Goal: Obtain resource: Download file/media

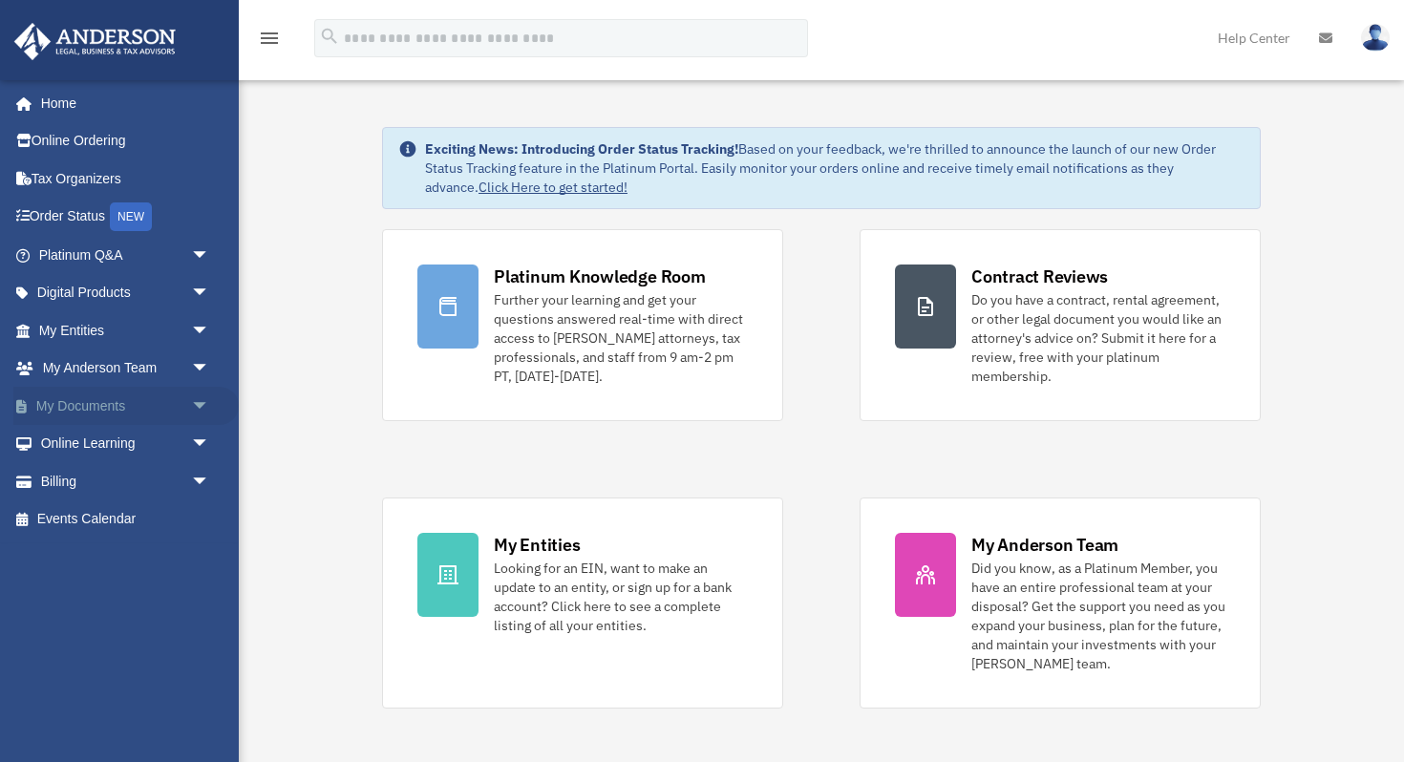
click at [77, 401] on link "My Documents arrow_drop_down" at bounding box center [125, 406] width 225 height 38
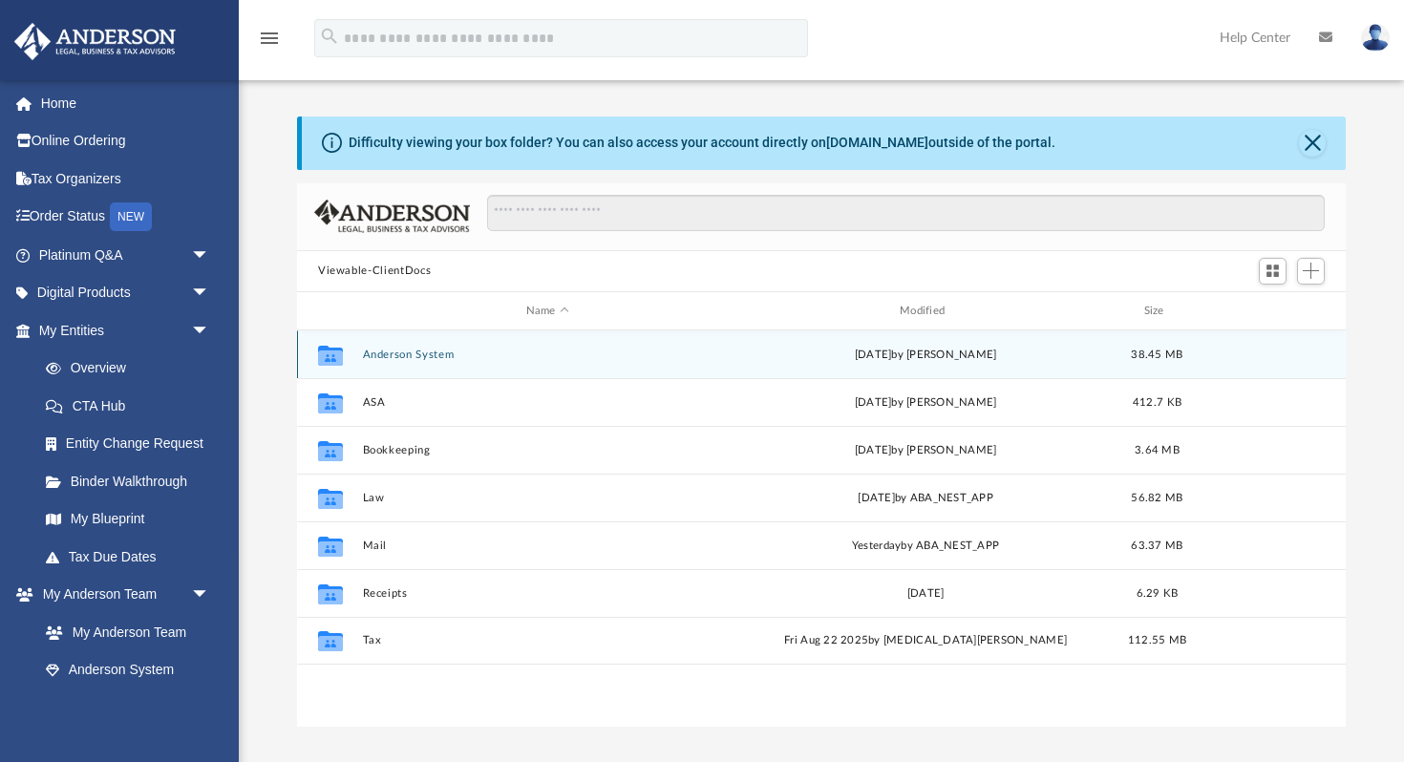
scroll to position [434, 1049]
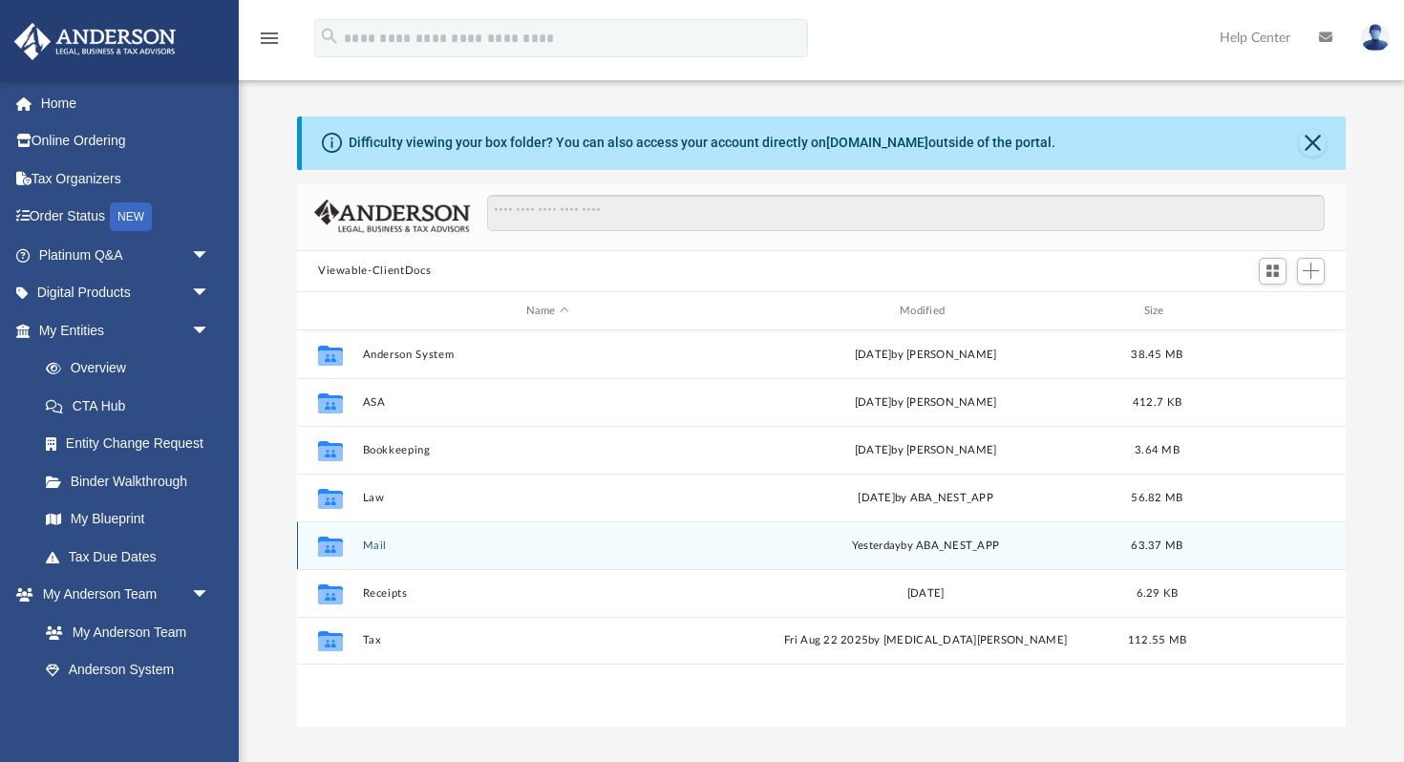
click at [376, 545] on button "Mail" at bounding box center [548, 546] width 370 height 12
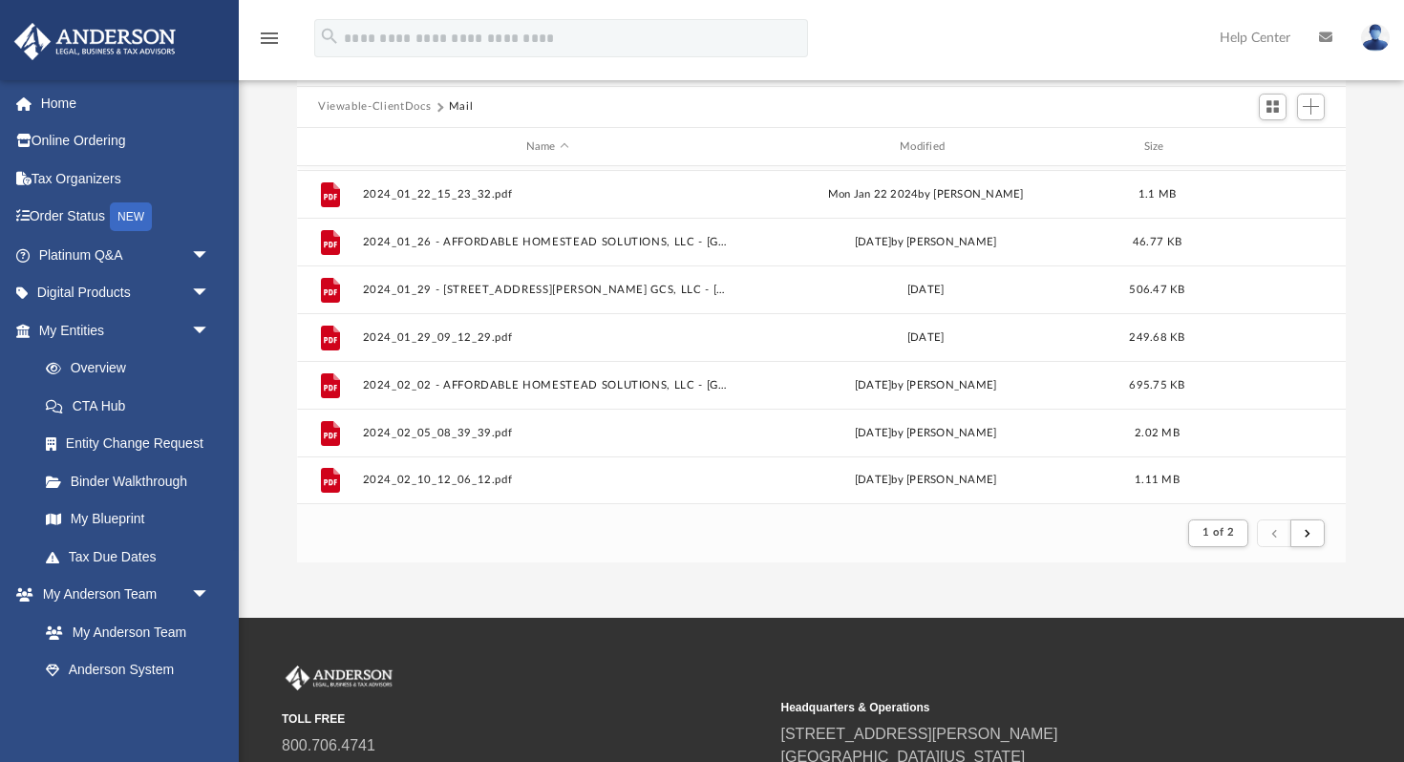
scroll to position [362, 0]
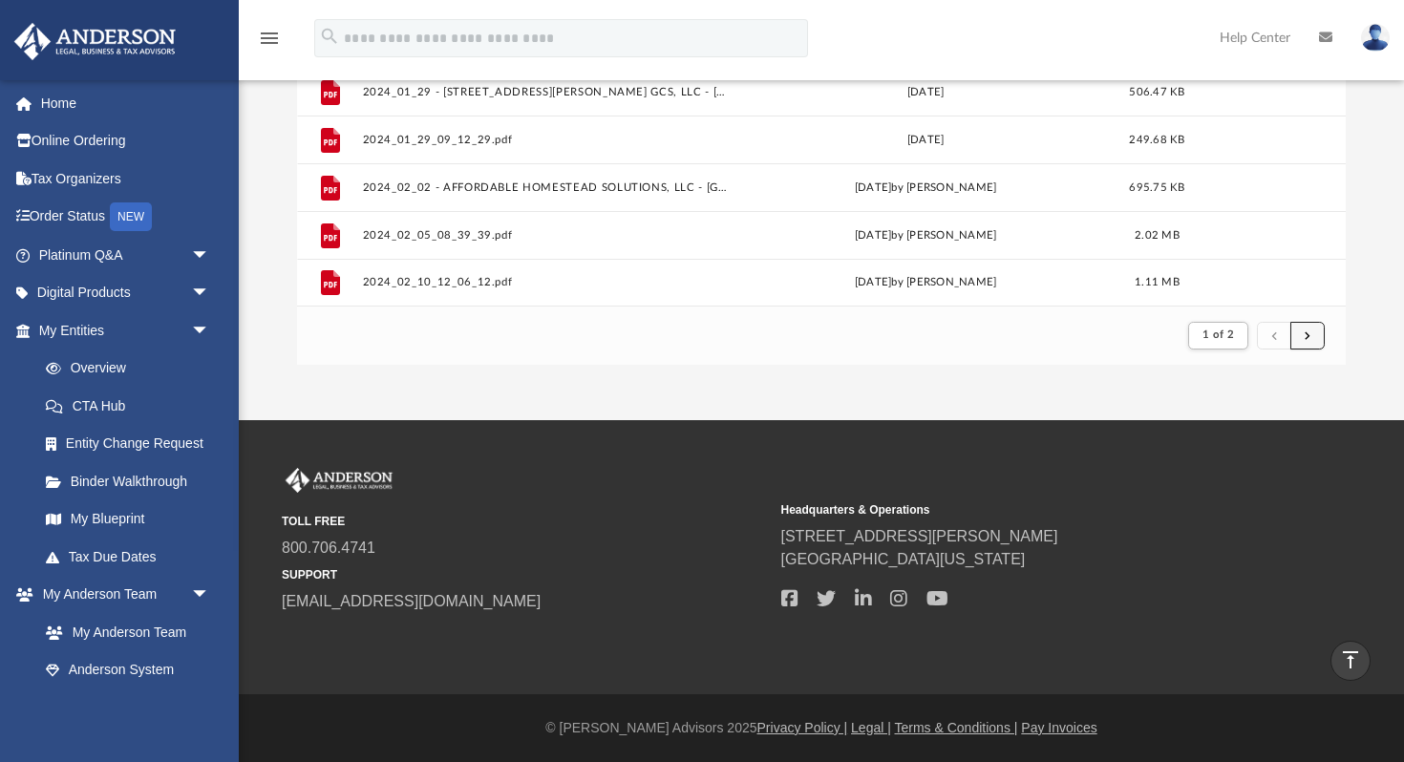
click at [1312, 335] on button "submit" at bounding box center [1308, 336] width 34 height 28
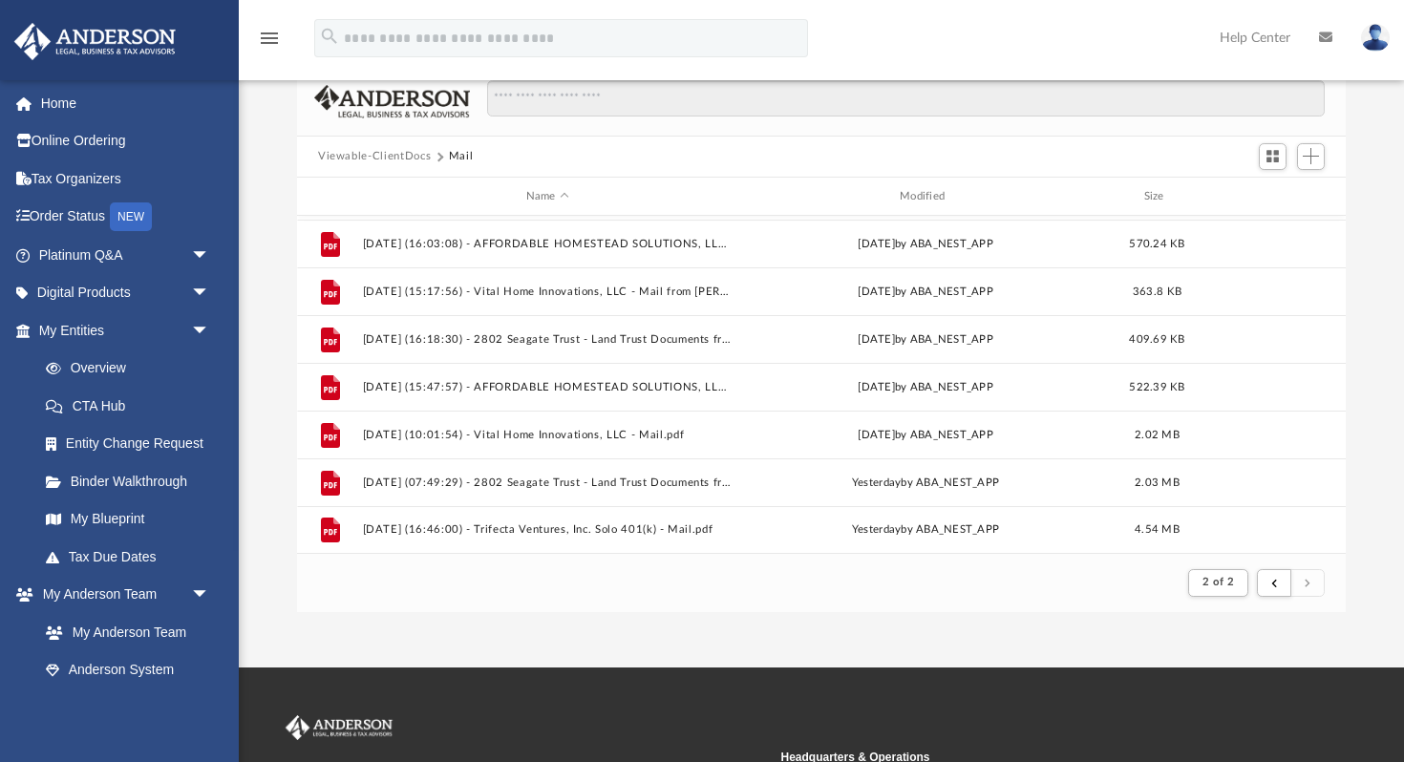
scroll to position [117, 0]
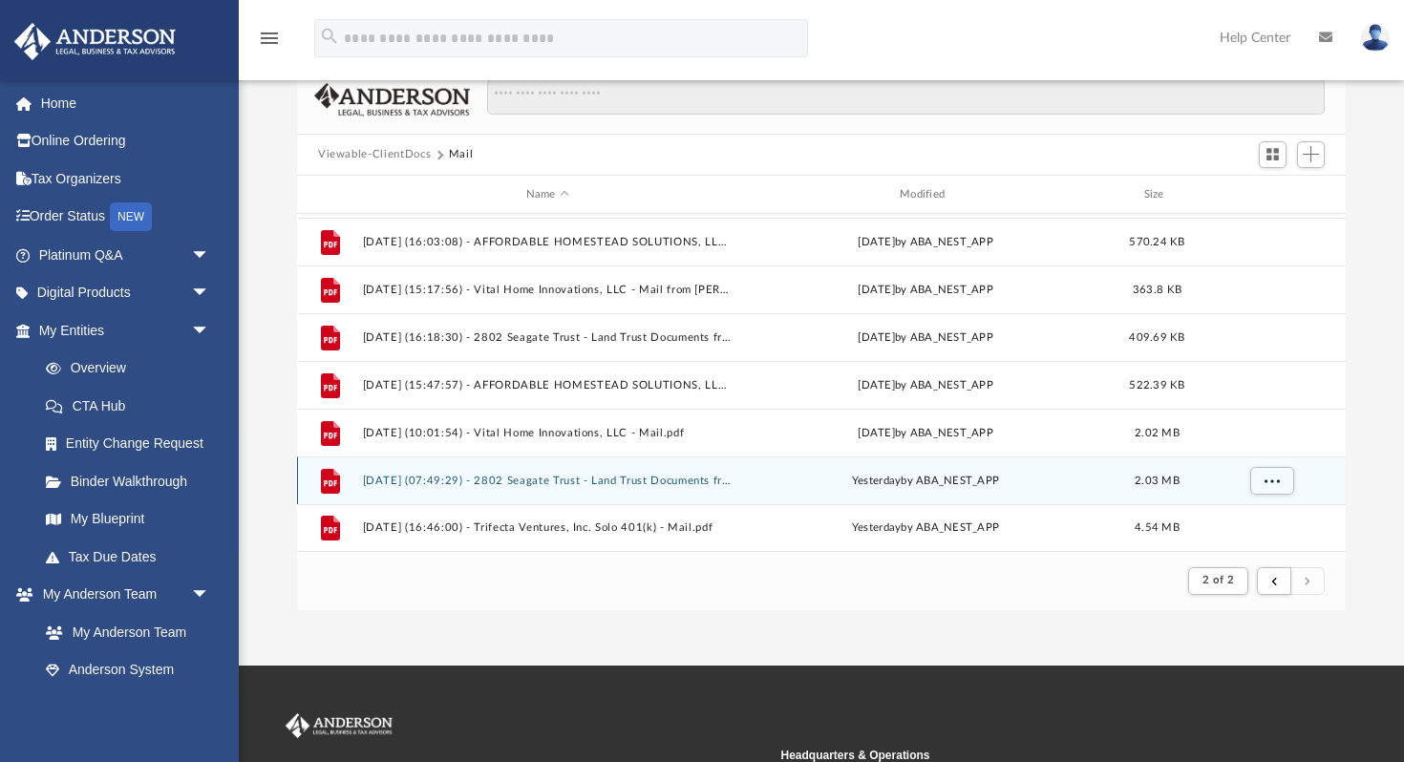
click at [593, 476] on button "[DATE] (07:49:29) - 2802 Seagate Trust - Land Trust Documents from [PERSON_NAME…" at bounding box center [548, 481] width 370 height 12
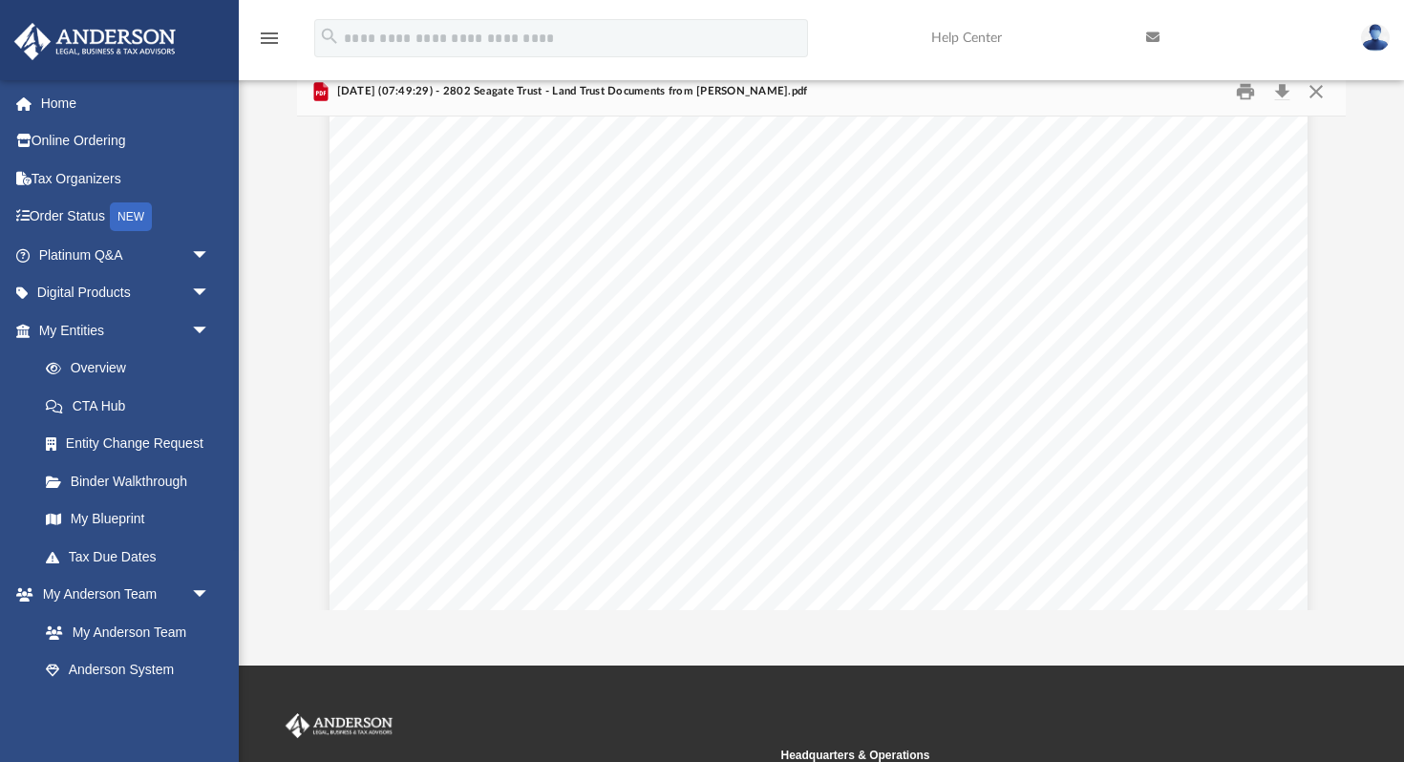
scroll to position [0, 3]
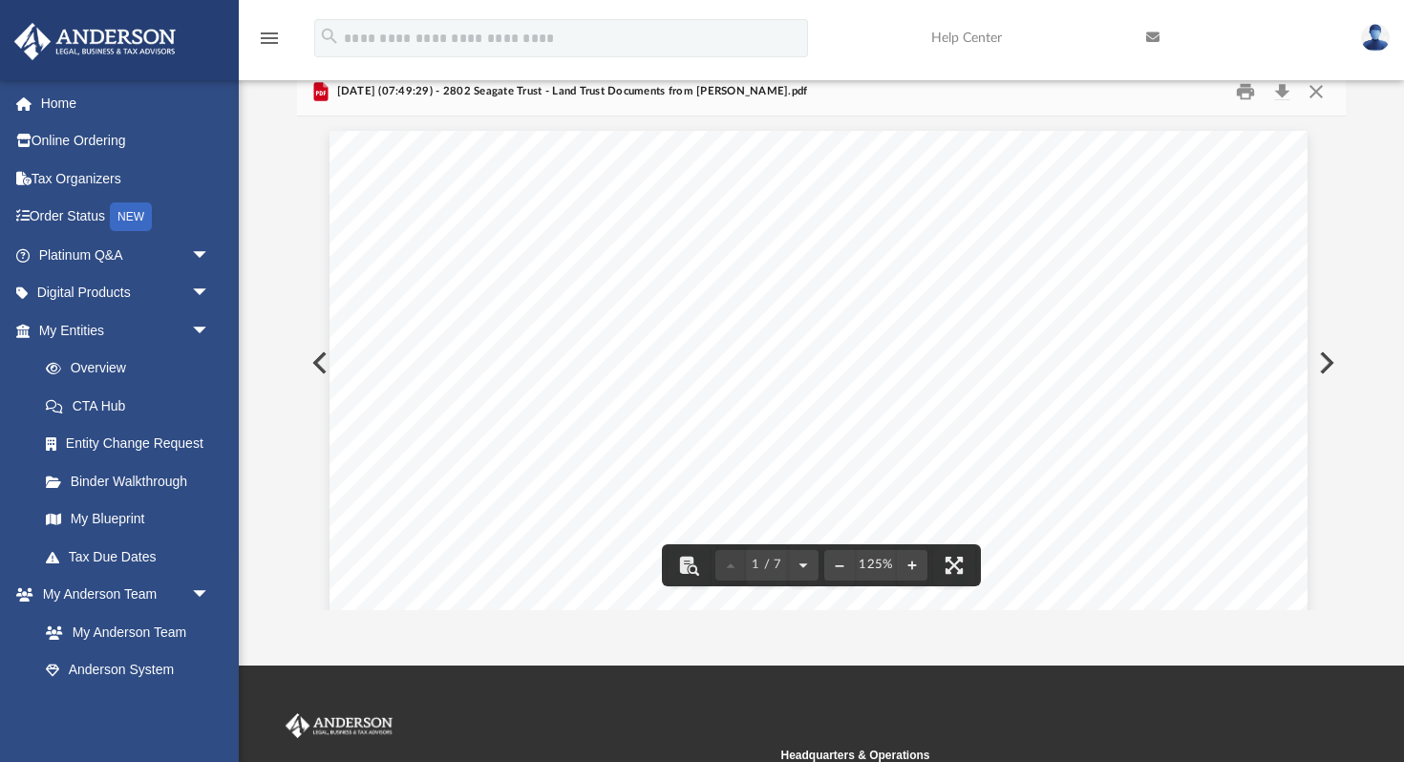
click at [317, 357] on button "Preview" at bounding box center [318, 362] width 42 height 53
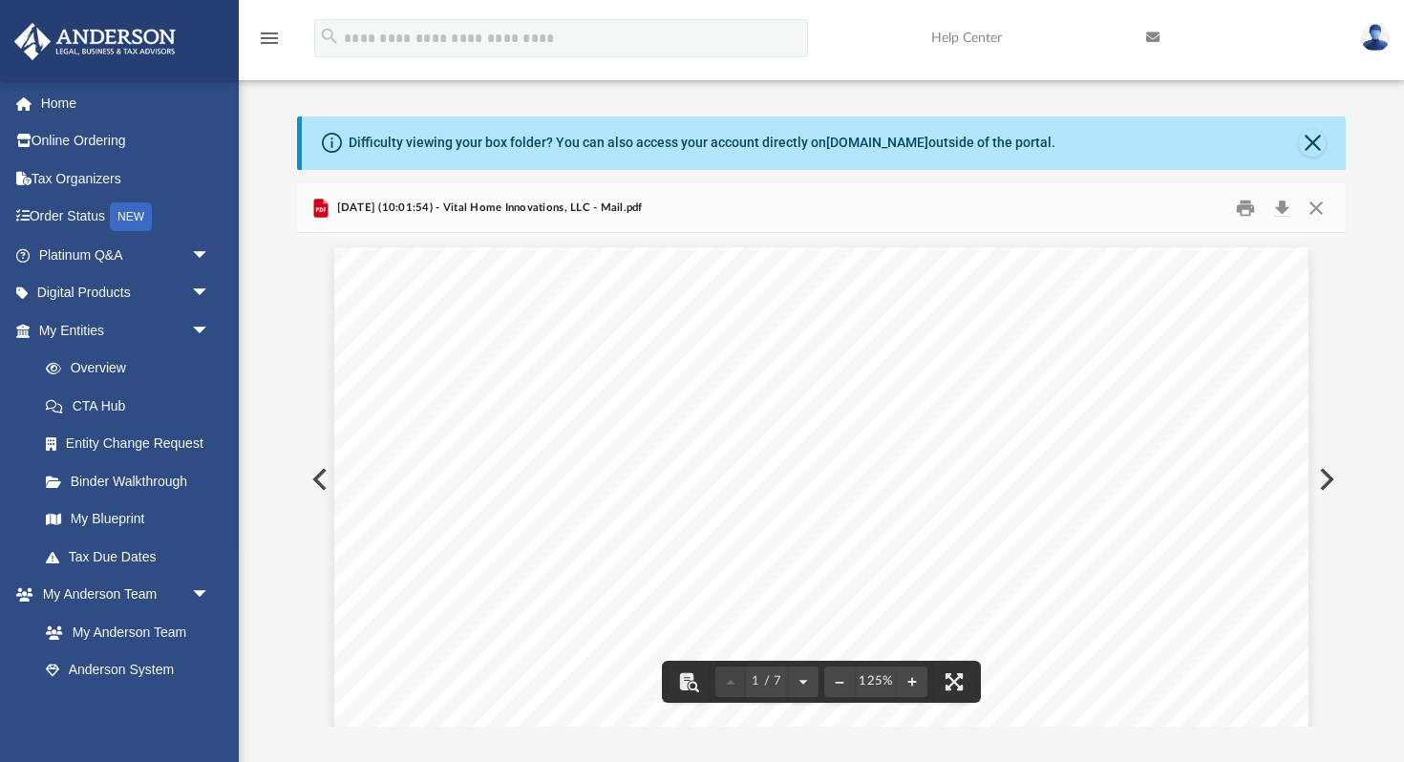
click at [314, 478] on button "Preview" at bounding box center [318, 479] width 42 height 53
click at [1323, 203] on button "Close" at bounding box center [1316, 208] width 34 height 30
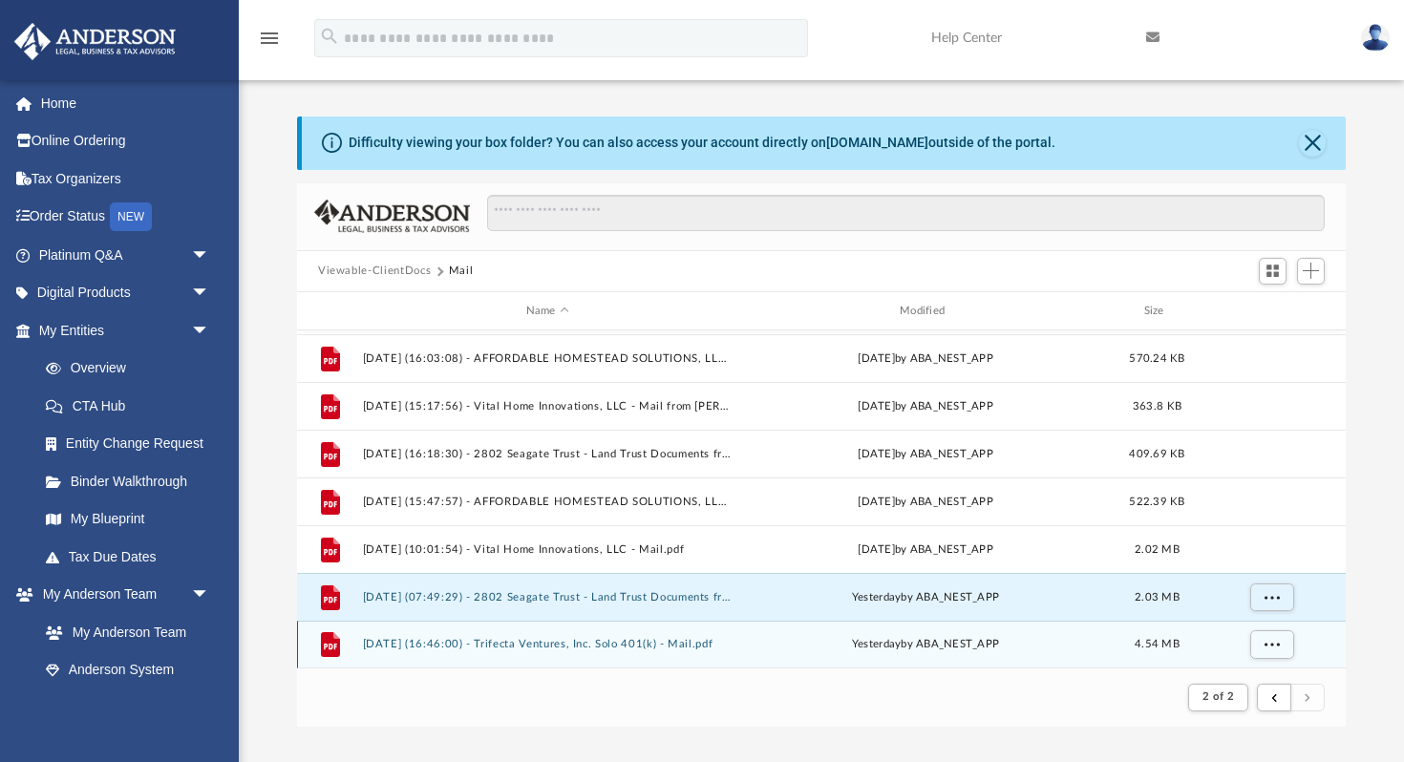
click at [394, 643] on button "[DATE] (16:46:00) - Trifecta Ventures, Inc. Solo 401(k) - Mail.pdf" at bounding box center [548, 645] width 370 height 12
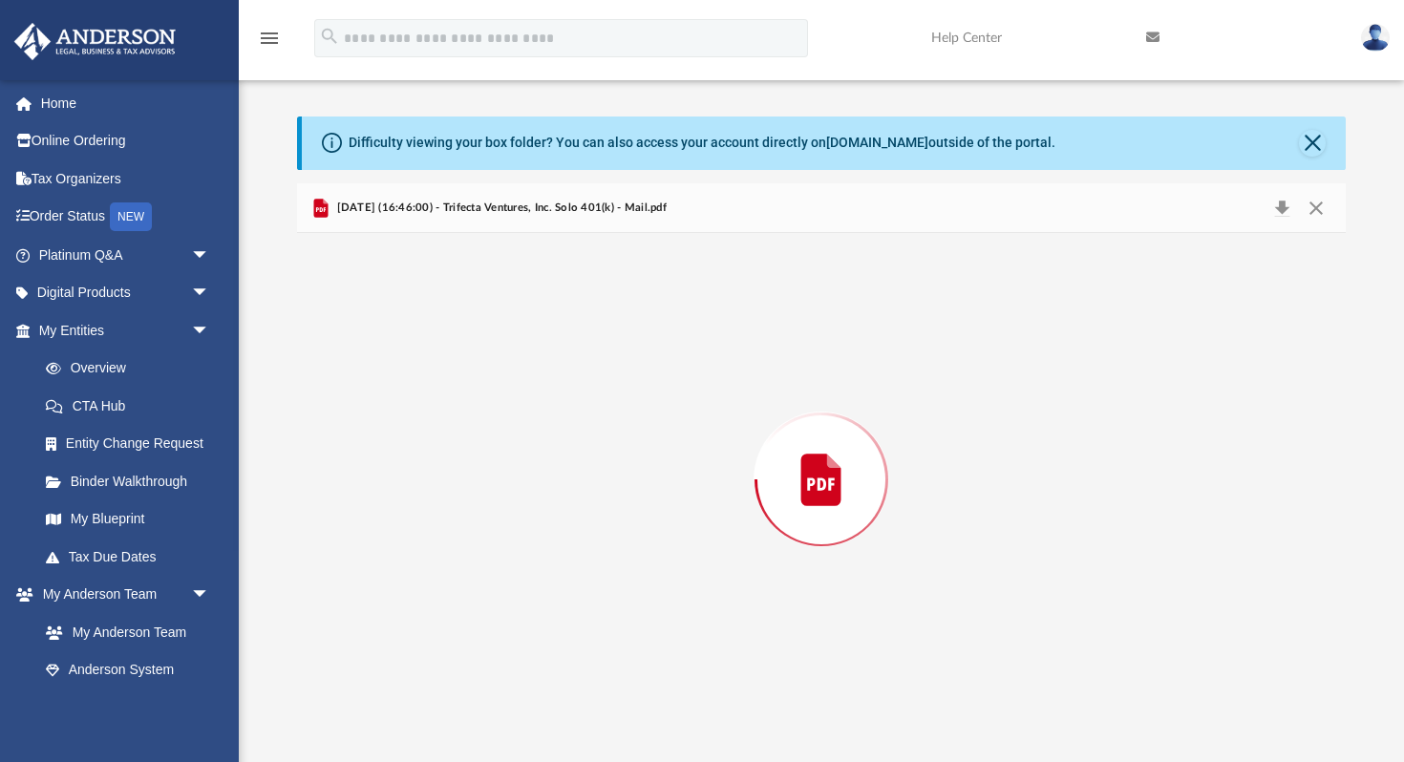
click at [394, 643] on div "Preview" at bounding box center [821, 479] width 1049 height 493
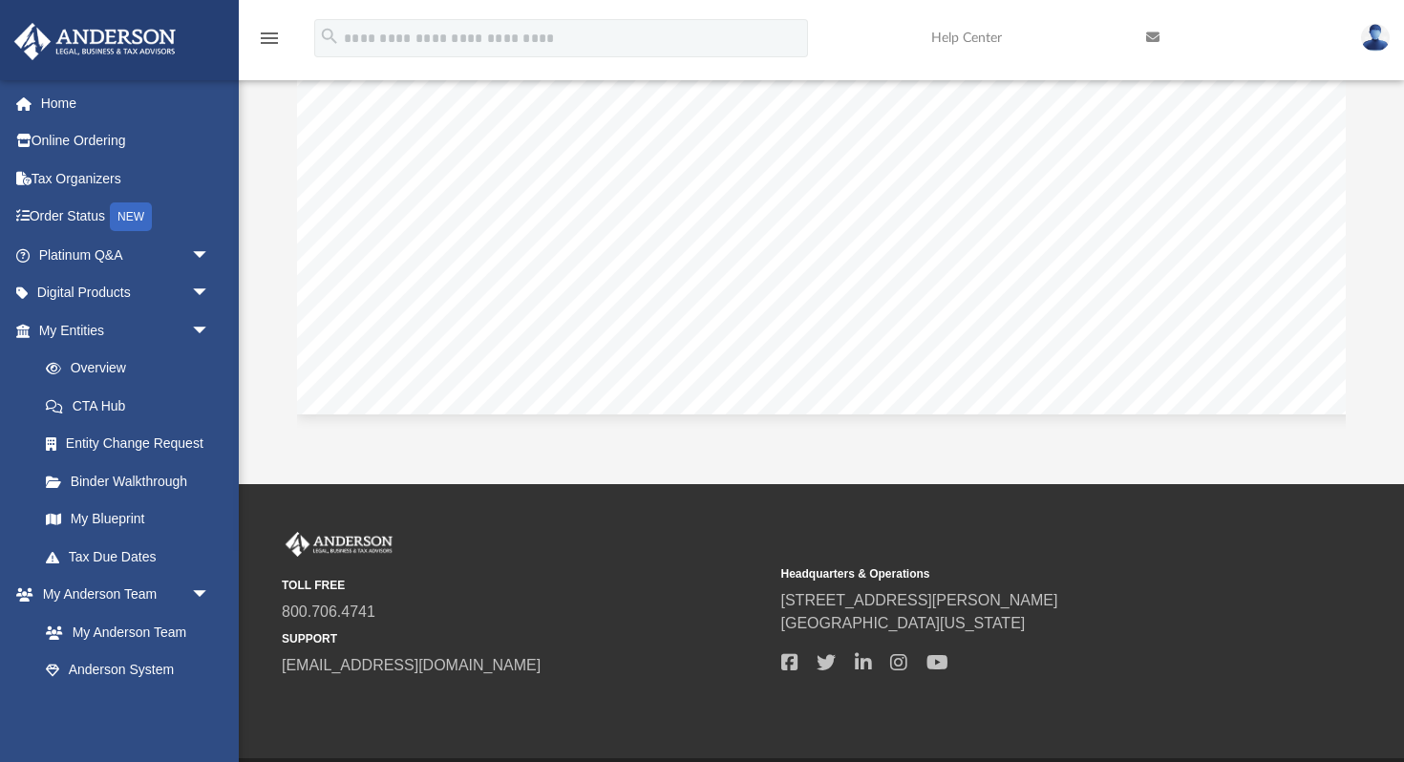
scroll to position [362, 0]
